Goal: Information Seeking & Learning: Learn about a topic

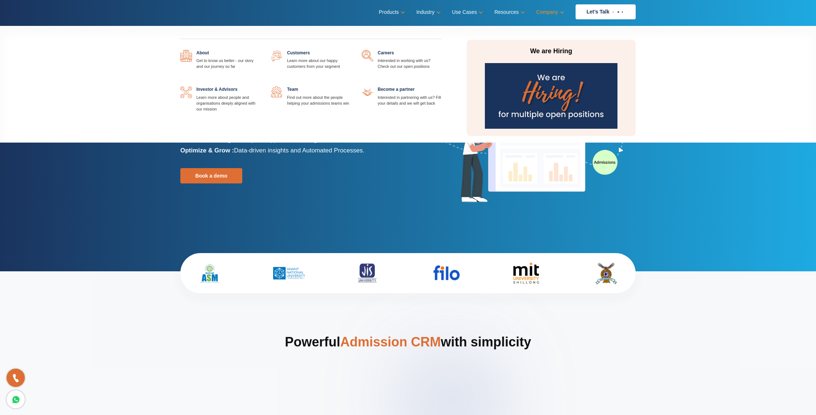
scroll to position [4, 0]
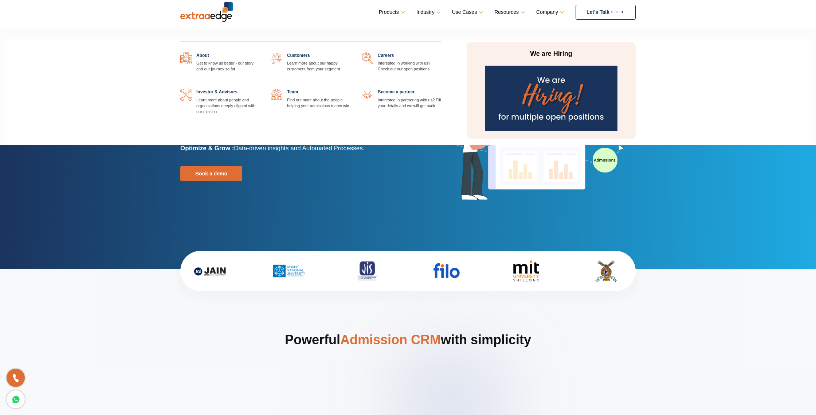
click at [351, 89] on link at bounding box center [351, 89] width 0 height 0
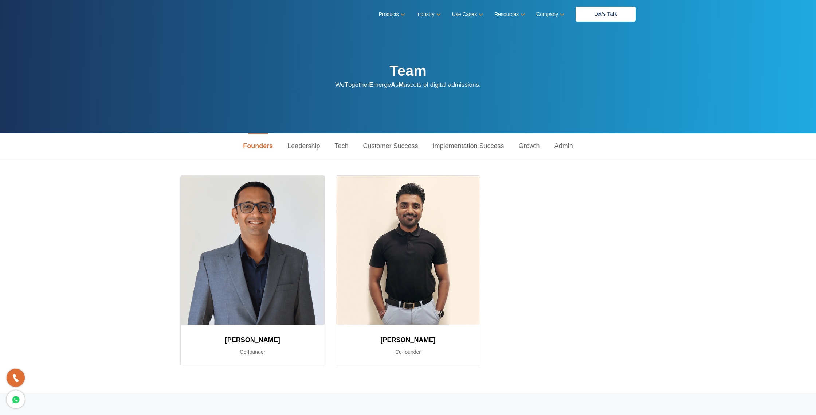
click at [298, 146] on link "Leadership" at bounding box center [303, 145] width 47 height 25
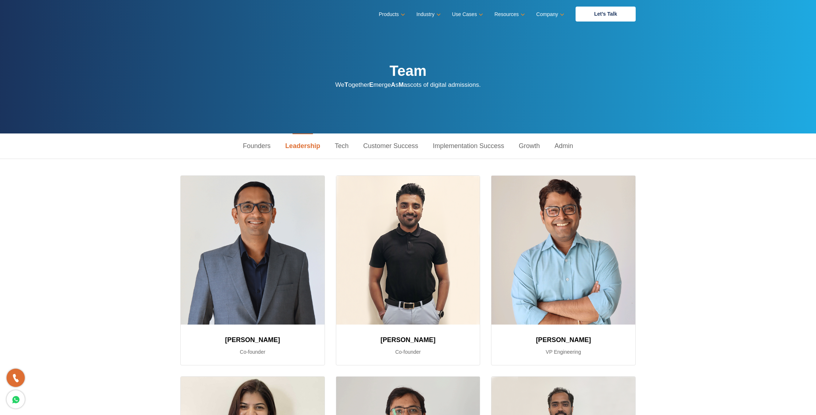
click at [341, 145] on link "Tech" at bounding box center [341, 145] width 28 height 25
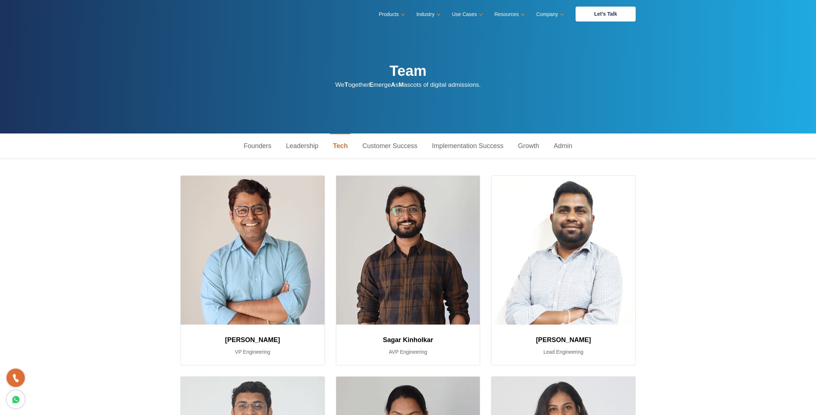
click at [385, 147] on link "Customer Success" at bounding box center [390, 145] width 70 height 25
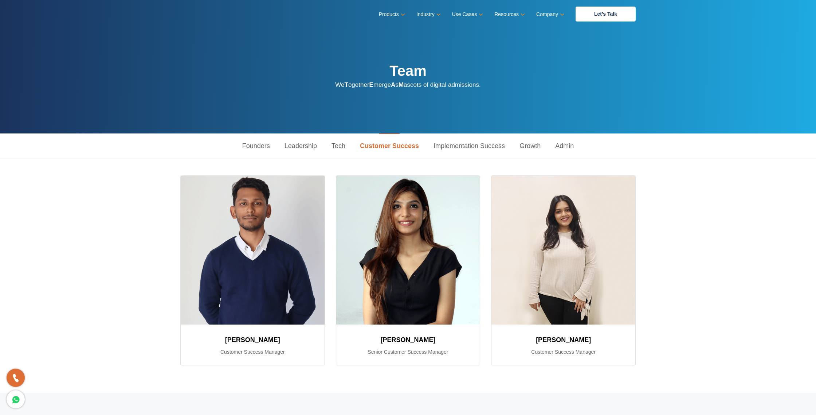
click at [453, 146] on link "Implementation Success" at bounding box center [469, 145] width 86 height 25
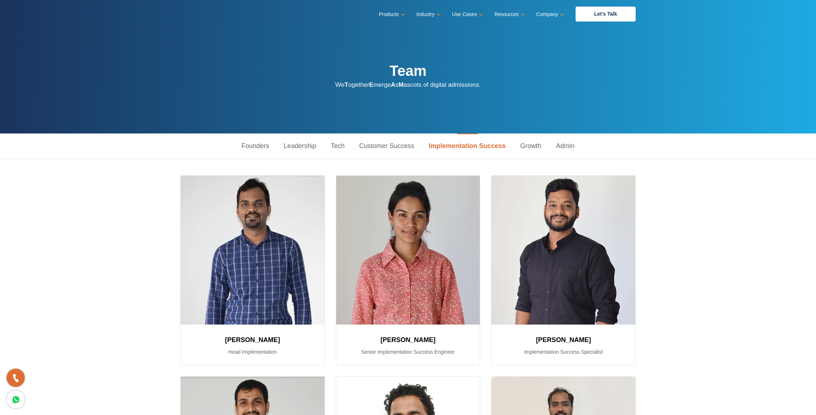
click at [527, 145] on link "Growth" at bounding box center [531, 145] width 36 height 25
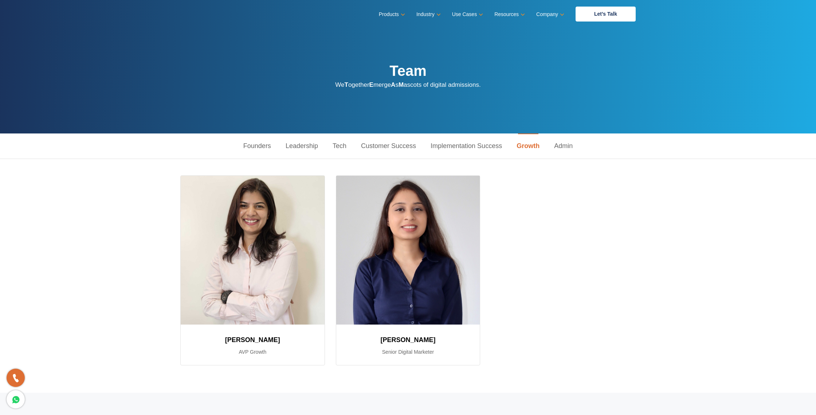
click at [562, 148] on link "Admin" at bounding box center [563, 145] width 33 height 25
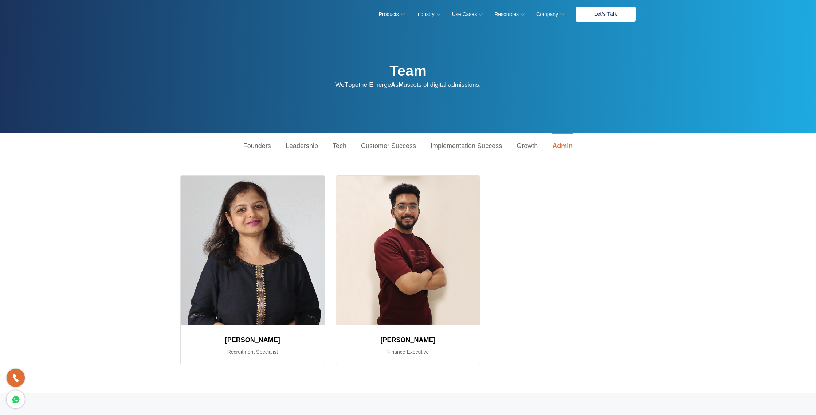
click at [251, 145] on link "Founders" at bounding box center [257, 145] width 42 height 25
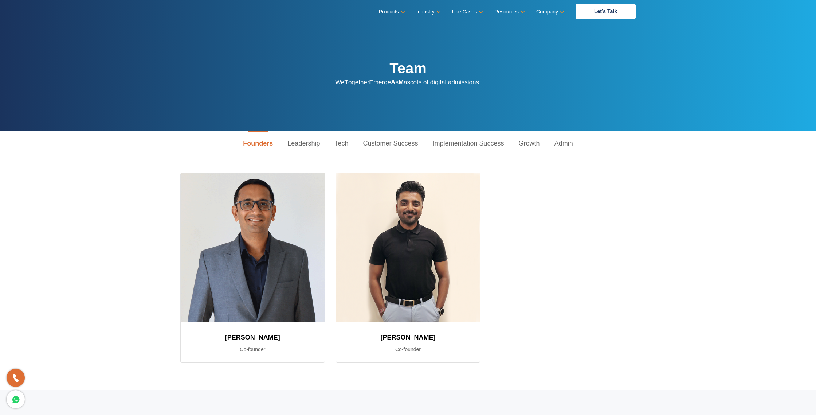
scroll to position [2, 0]
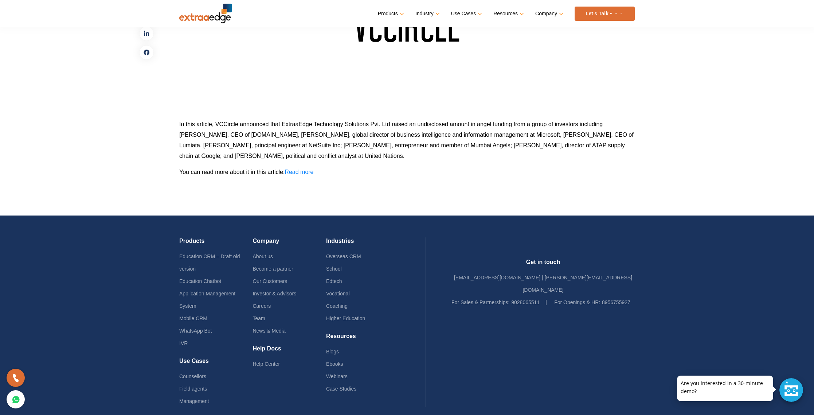
scroll to position [175, 0]
